Goal: Check status: Check status

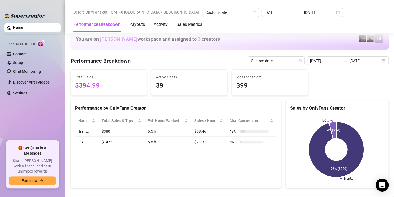
scroll to position [704, 0]
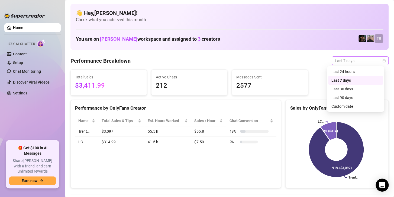
click at [338, 59] on span "Last 7 days" at bounding box center [360, 61] width 50 height 8
click at [333, 106] on div "Custom date" at bounding box center [355, 106] width 48 height 6
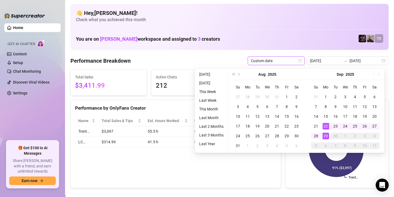
type input "[DATE]"
click at [326, 136] on div "29" at bounding box center [325, 135] width 6 height 6
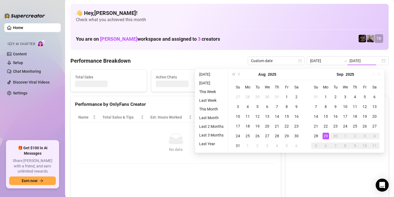
type input "[DATE]"
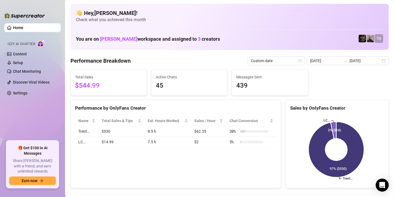
scroll to position [27, 0]
